Goal: Task Accomplishment & Management: Manage account settings

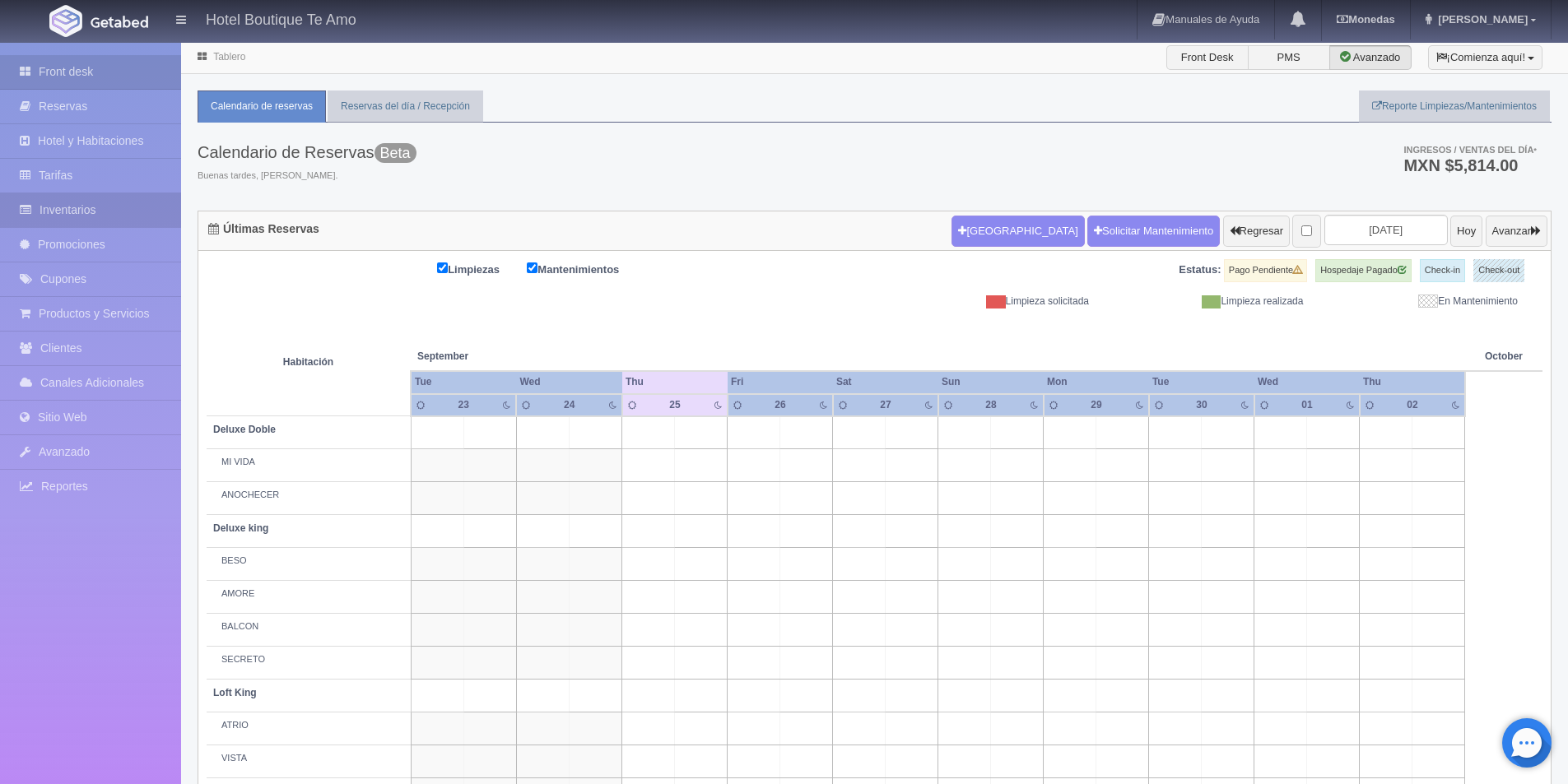
click at [98, 221] on link "Inventarios" at bounding box center [91, 210] width 181 height 34
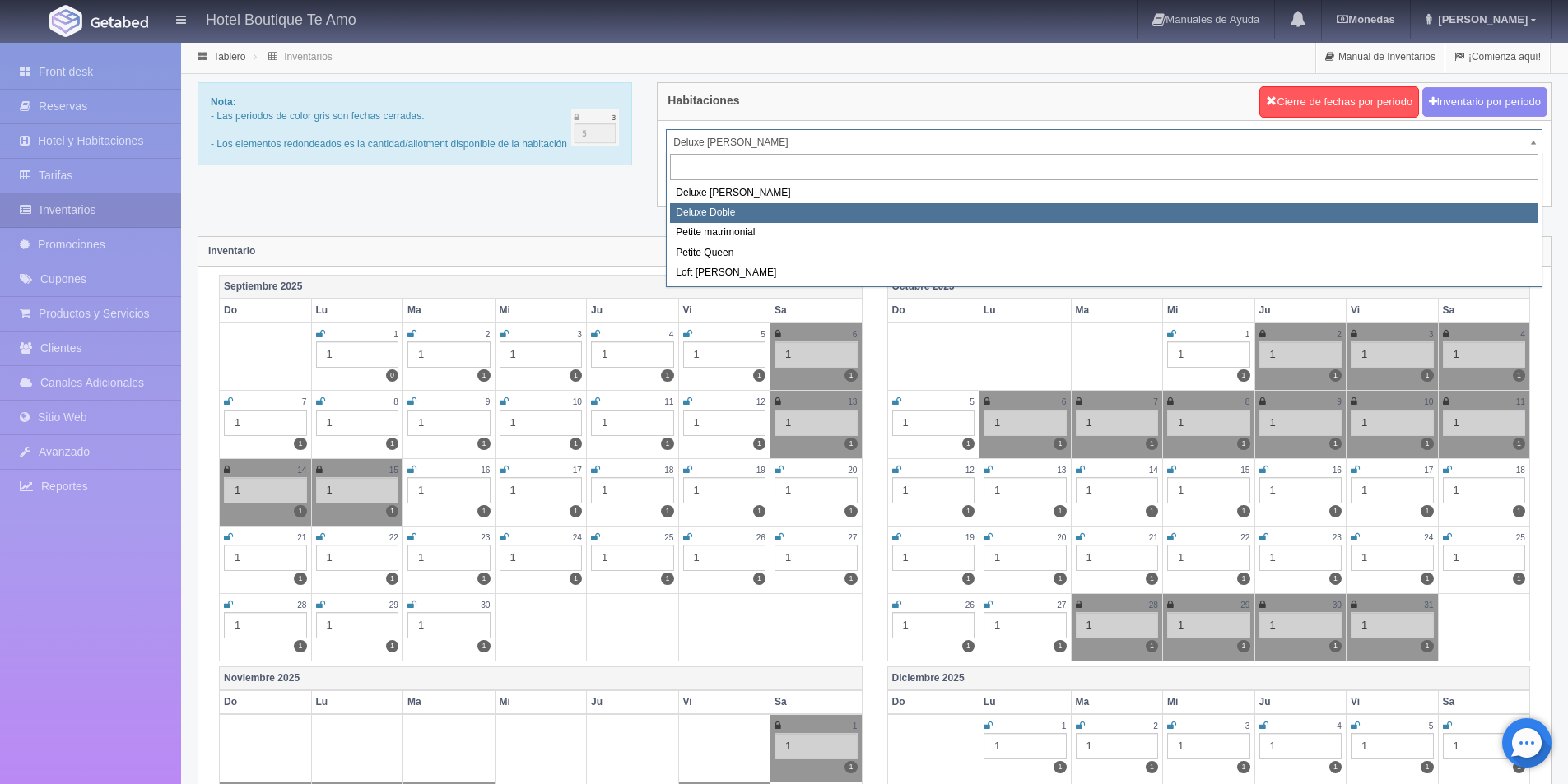
select select "2243"
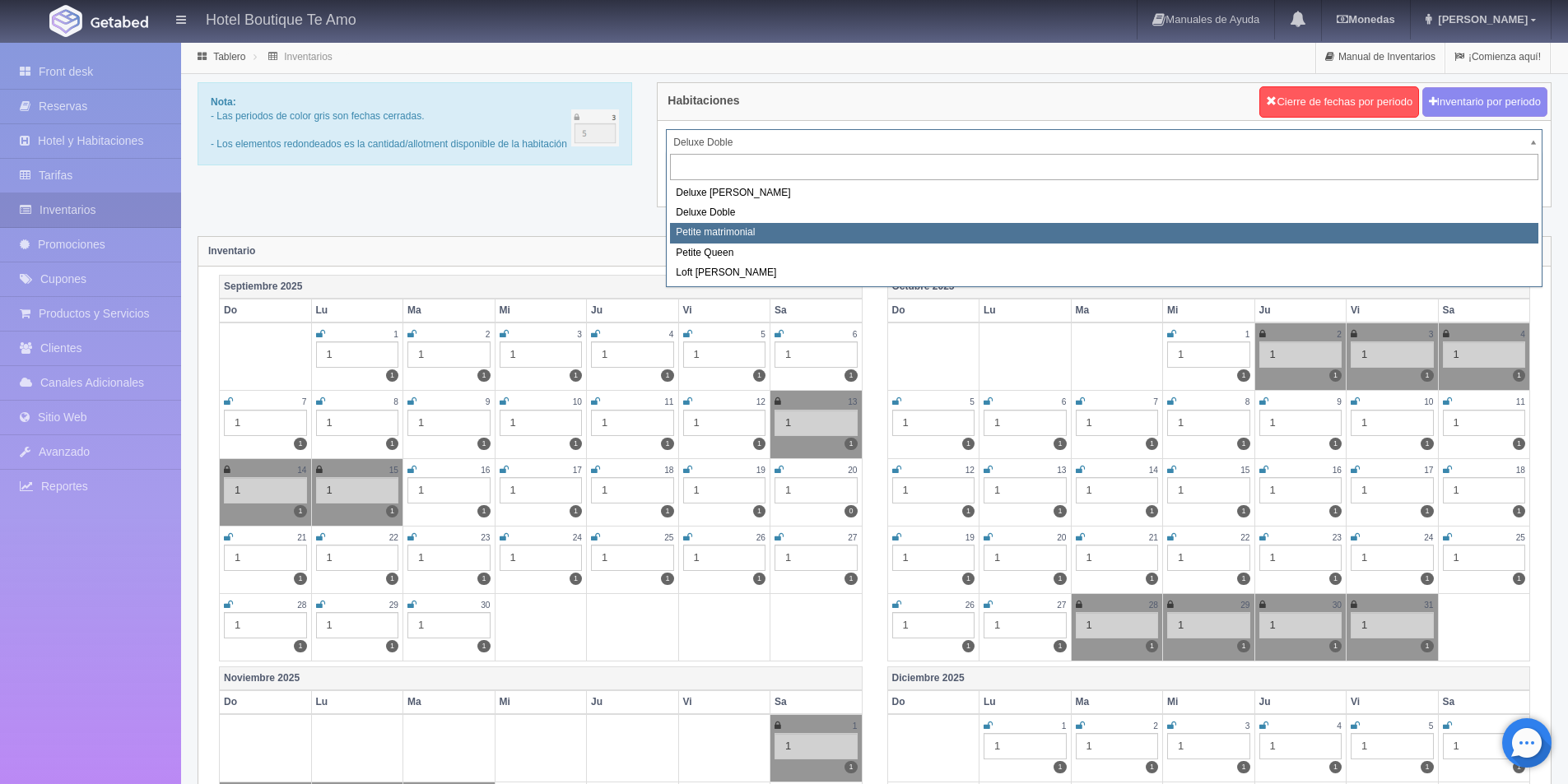
select select "2244"
